Goal: Find specific page/section: Find specific page/section

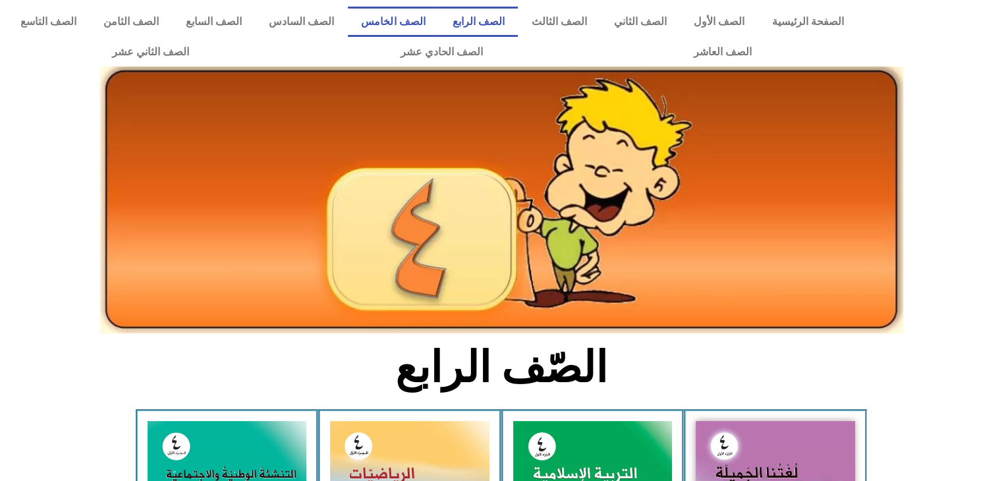
click at [422, 28] on link "الصف الخامس" at bounding box center [393, 22] width 91 height 30
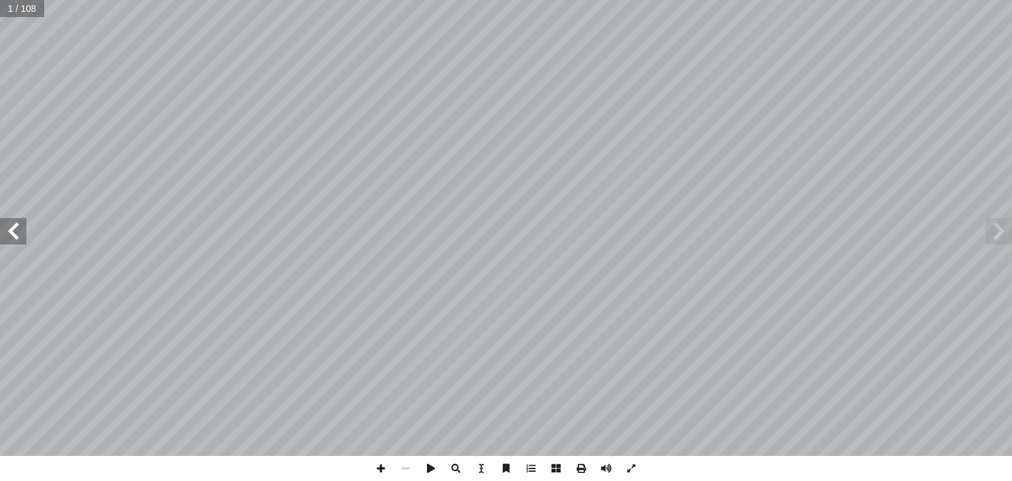
click at [22, 234] on span at bounding box center [13, 231] width 26 height 26
click at [17, 239] on span at bounding box center [13, 231] width 26 height 26
